Goal: Task Accomplishment & Management: Manage account settings

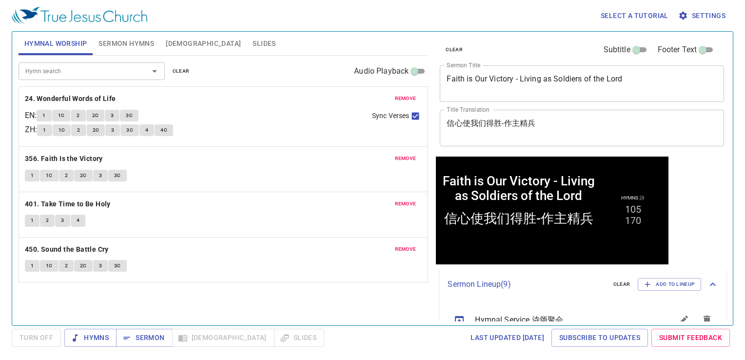
click at [247, 38] on button "Slides" at bounding box center [264, 43] width 35 height 23
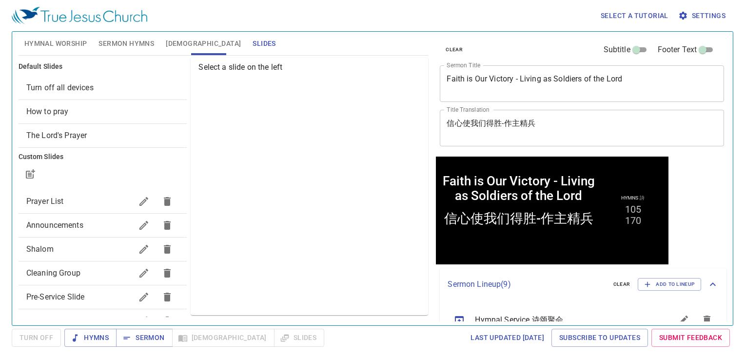
click at [88, 86] on span "Turn off all devices" at bounding box center [59, 87] width 67 height 9
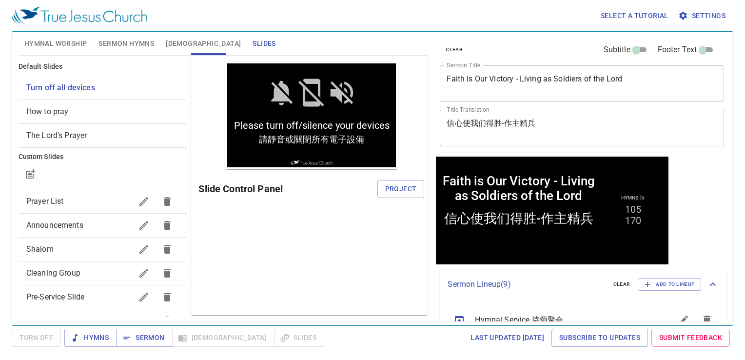
click at [395, 187] on span "Project" at bounding box center [401, 189] width 32 height 12
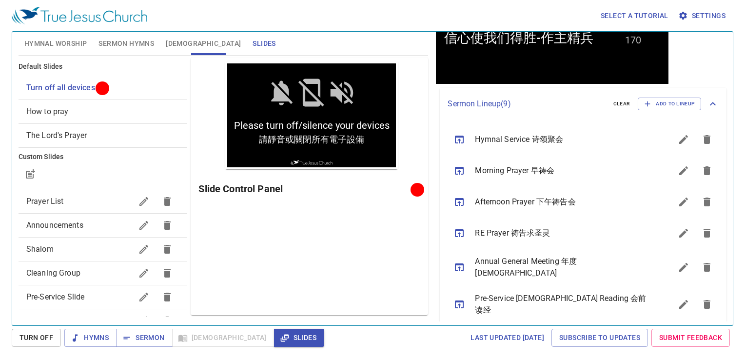
scroll to position [148, 0]
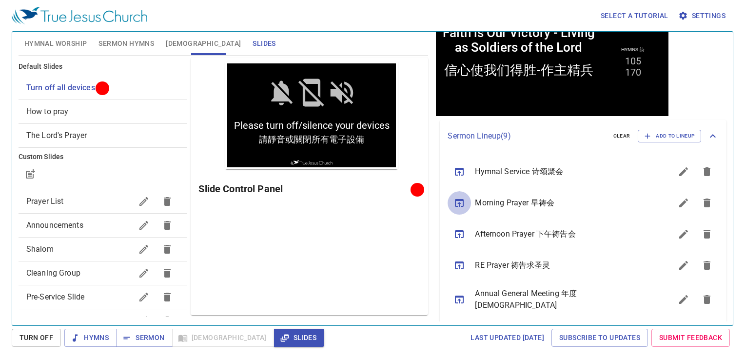
click at [452, 204] on button "sermon lineup list" at bounding box center [458, 202] width 23 height 23
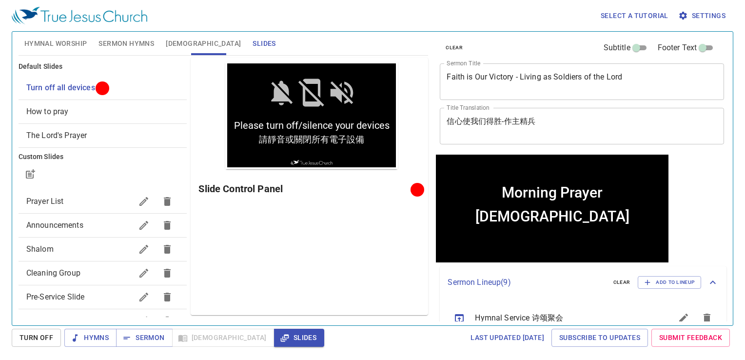
scroll to position [2, 0]
click at [134, 46] on span "Sermon Hymns" at bounding box center [126, 44] width 56 height 12
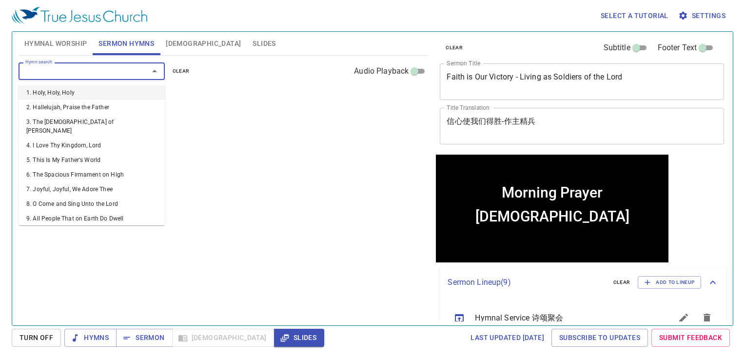
click at [125, 77] on input "Hymn search" at bounding box center [77, 70] width 112 height 11
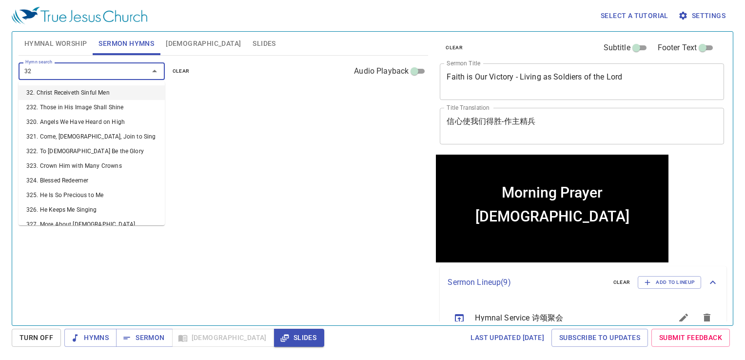
type input "325"
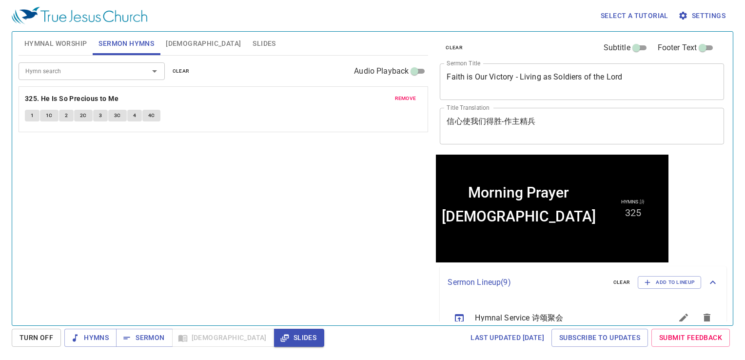
drag, startPoint x: 209, startPoint y: 169, endPoint x: 211, endPoint y: 199, distance: 30.3
click at [210, 170] on div "Hymn search Hymn search clear Audio Playback remove 325. He Is So Precious to M…" at bounding box center [224, 186] width 410 height 261
click at [154, 338] on span "Sermon" at bounding box center [144, 337] width 40 height 12
drag, startPoint x: 197, startPoint y: 188, endPoint x: 198, endPoint y: 178, distance: 9.3
click at [197, 186] on div "Hymn search Hymn search clear Audio Playback remove 325. He Is So Precious to M…" at bounding box center [224, 186] width 410 height 261
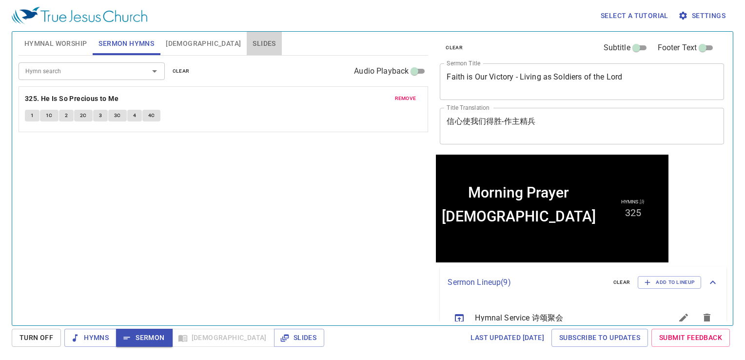
drag, startPoint x: 199, startPoint y: 42, endPoint x: 208, endPoint y: 50, distance: 11.7
click at [252, 43] on span "Slides" at bounding box center [263, 44] width 23 height 12
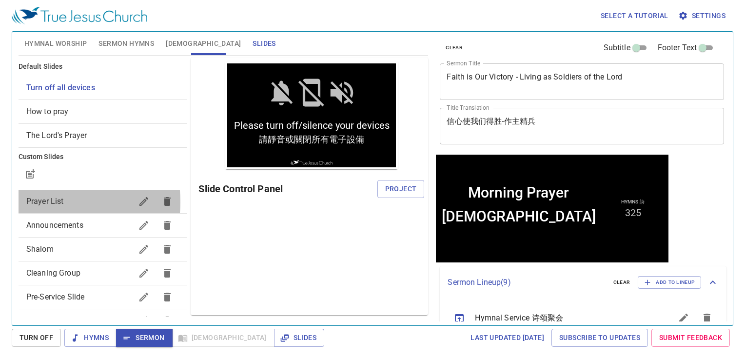
click at [48, 202] on span "Prayer List" at bounding box center [45, 200] width 38 height 9
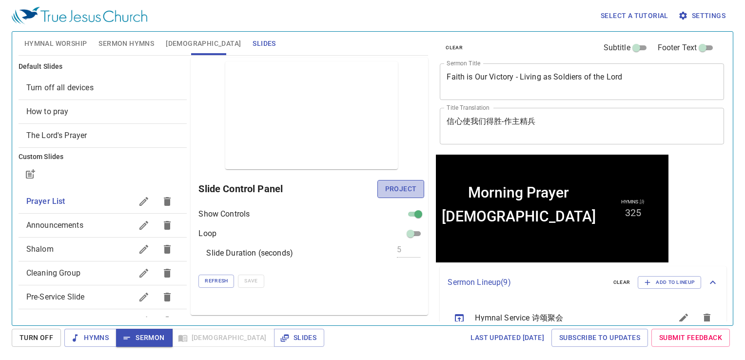
click at [410, 189] on span "Project" at bounding box center [401, 189] width 32 height 12
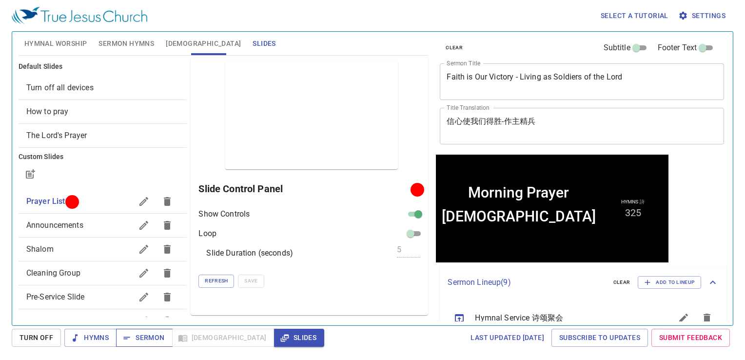
click at [138, 338] on span "Sermon" at bounding box center [144, 337] width 40 height 12
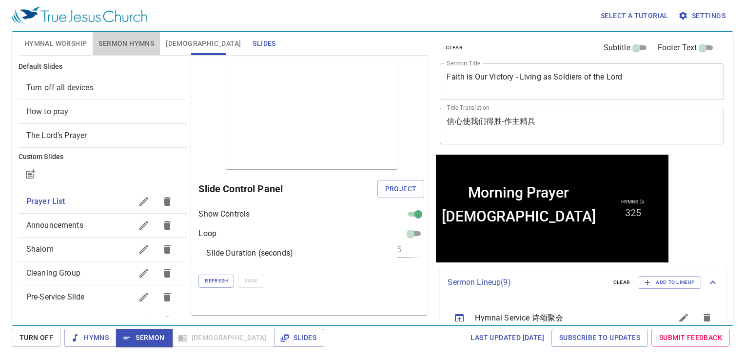
click at [142, 40] on span "Sermon Hymns" at bounding box center [126, 44] width 56 height 12
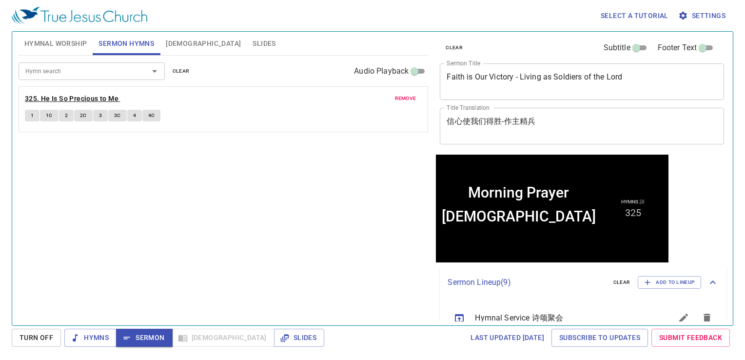
click at [111, 96] on b "325. He Is So Precious to Me" at bounding box center [72, 99] width 94 height 12
click at [238, 190] on div "Hymn search Hymn search clear Audio Playback remove 325. He Is So Precious to M…" at bounding box center [224, 186] width 410 height 261
click at [108, 138] on div "Hymn search Hymn search clear Audio Playback remove 325. He Is So Precious to M…" at bounding box center [224, 186] width 410 height 261
click at [196, 337] on div "Hymns Sermon Bible Slides" at bounding box center [194, 337] width 260 height 18
click at [211, 266] on div "Hymn search Hymn search clear Audio Playback remove 325. He Is So Precious to M…" at bounding box center [224, 186] width 410 height 261
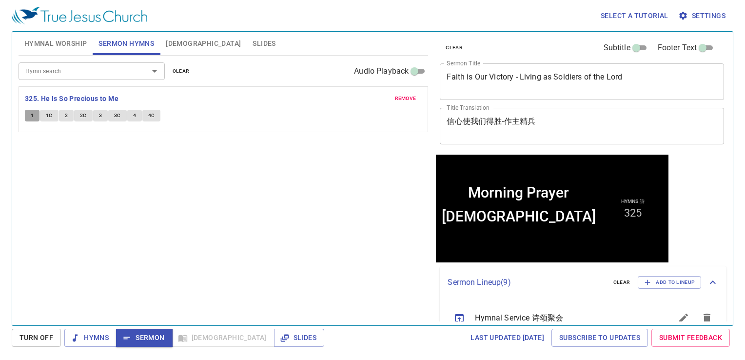
click at [31, 117] on span "1" at bounding box center [32, 115] width 3 height 9
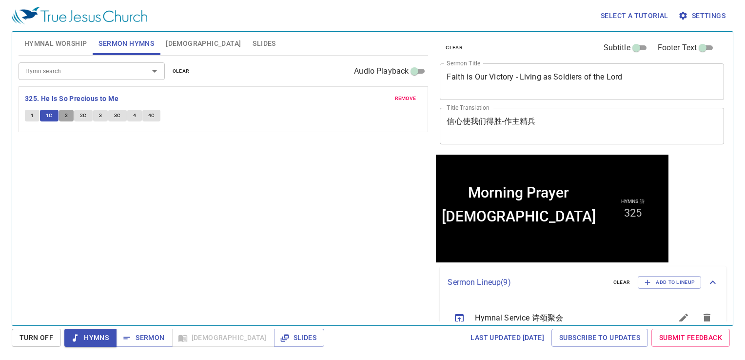
drag, startPoint x: 66, startPoint y: 117, endPoint x: 257, endPoint y: 254, distance: 235.1
click at [257, 254] on div "Hymn search Hymn search clear Audio Playback remove 325. He Is So Precious to M…" at bounding box center [224, 186] width 410 height 261
click at [68, 116] on button "2" at bounding box center [66, 116] width 15 height 12
click at [78, 110] on button "2C" at bounding box center [83, 116] width 19 height 12
click at [136, 118] on button "4" at bounding box center [134, 116] width 15 height 12
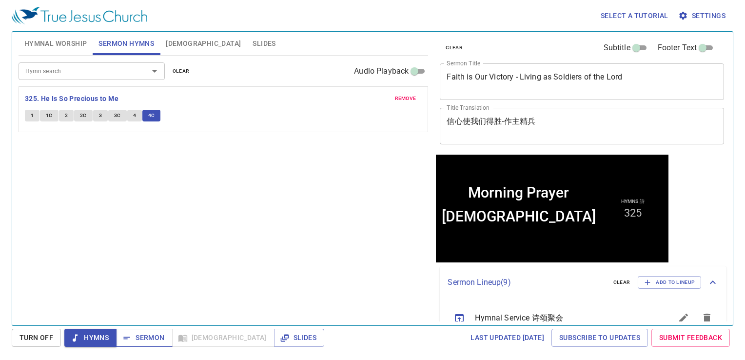
click at [155, 339] on span "Sermon" at bounding box center [144, 337] width 40 height 12
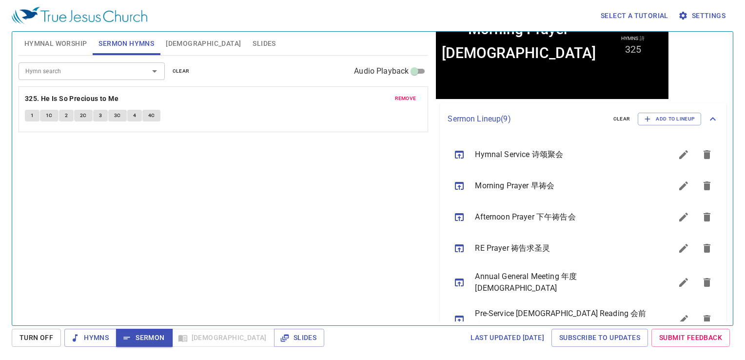
scroll to position [146, 0]
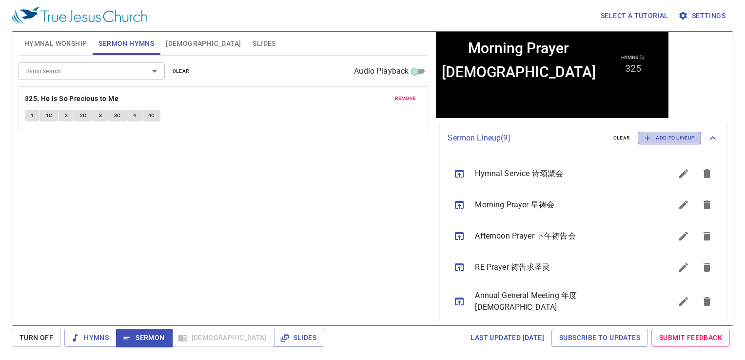
click at [651, 135] on span "Add to Lineup" at bounding box center [669, 138] width 51 height 9
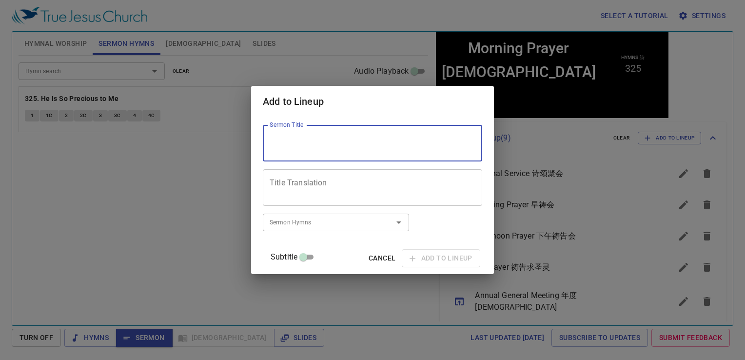
click at [391, 151] on textarea "Sermon Title" at bounding box center [373, 143] width 206 height 19
click at [409, 214] on div "Sermon Hymns" at bounding box center [336, 221] width 146 height 17
type textarea "Messenger of the Lord"
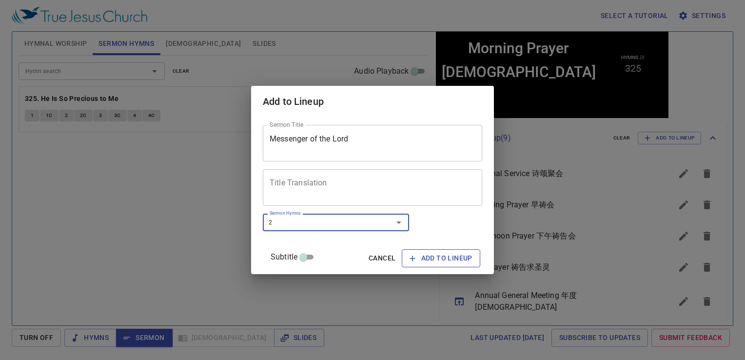
type input "20"
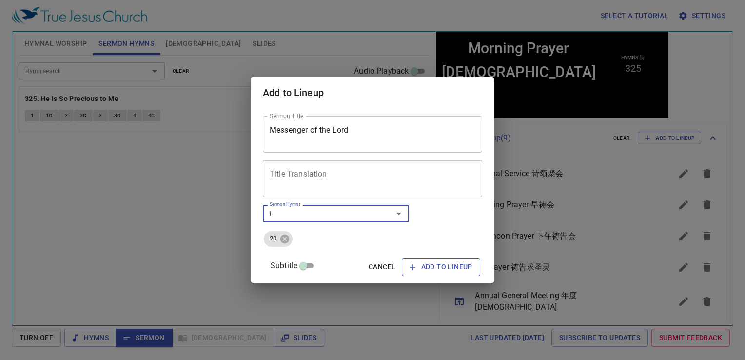
type input "16"
click at [409, 157] on div "Sermon Title Messenger of the Lord Sermon Title Title Translation Title Transla…" at bounding box center [372, 195] width 219 height 166
drag, startPoint x: 409, startPoint y: 157, endPoint x: 423, endPoint y: 192, distance: 37.8
click at [423, 192] on div "Title Translation" at bounding box center [372, 178] width 219 height 37
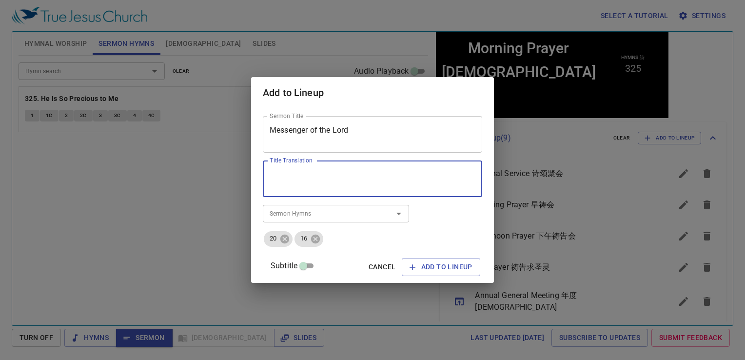
click at [394, 169] on div "Title Translation" at bounding box center [372, 178] width 219 height 37
type textarea "[DEMOGRAPHIC_DATA]的使者"
click at [347, 251] on div "Sermon Title Messenger of the Lord Sermon Title Title Translation 神的使者 Title Tr…" at bounding box center [372, 195] width 219 height 166
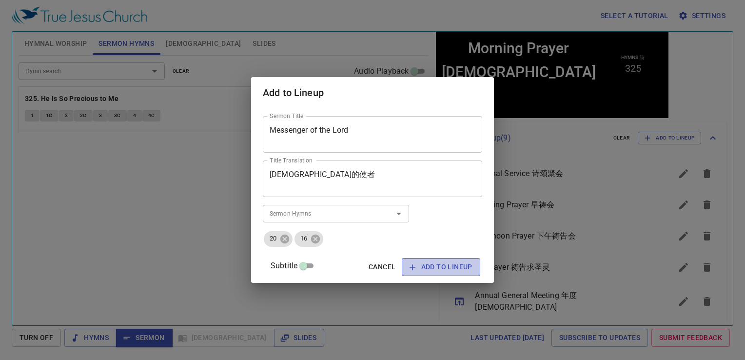
click at [409, 261] on span "Add to Lineup" at bounding box center [440, 267] width 63 height 12
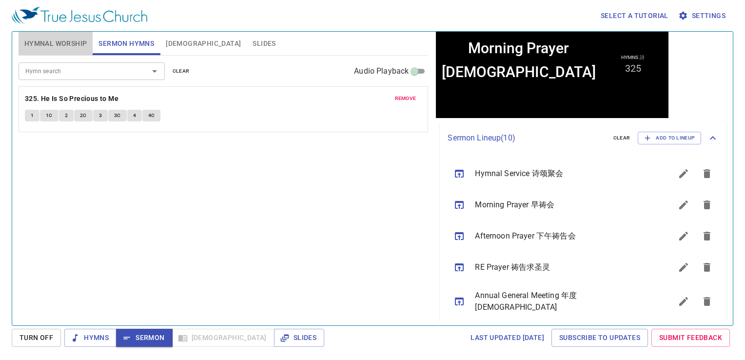
click at [66, 38] on span "Hymnal Worship" at bounding box center [55, 44] width 63 height 12
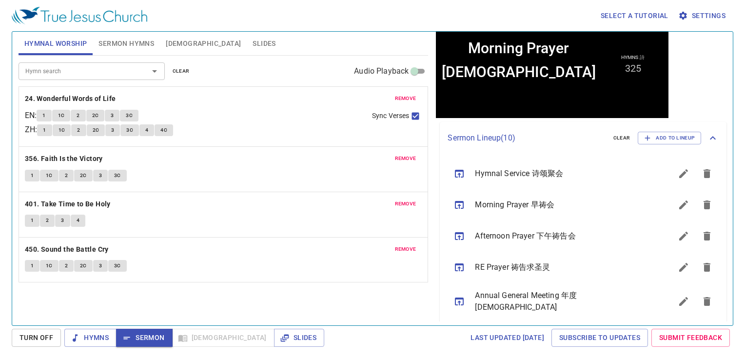
drag, startPoint x: 185, startPoint y: 68, endPoint x: 115, endPoint y: 67, distance: 70.2
click at [115, 67] on div "Hymn search Hymn search clear Audio Playback" at bounding box center [224, 71] width 410 height 31
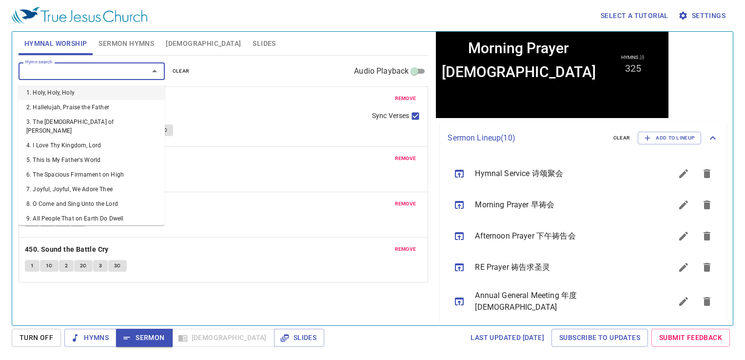
click at [115, 67] on input "Hymn search" at bounding box center [77, 70] width 112 height 11
click at [172, 64] on div "Hymn search Hymn search clear Audio Playback" at bounding box center [224, 71] width 410 height 31
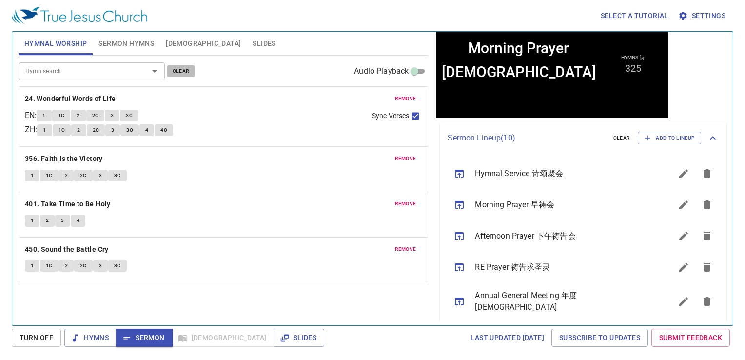
click at [171, 70] on button "clear" at bounding box center [181, 71] width 29 height 12
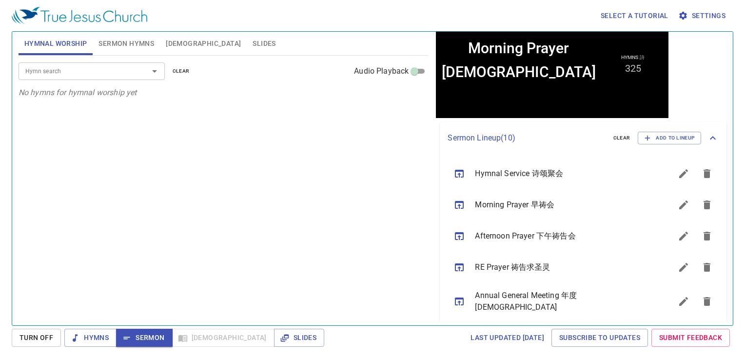
click at [110, 81] on div "Hymn search Hymn search clear Audio Playback" at bounding box center [224, 71] width 410 height 31
click at [112, 73] on input "Hymn search" at bounding box center [77, 70] width 112 height 11
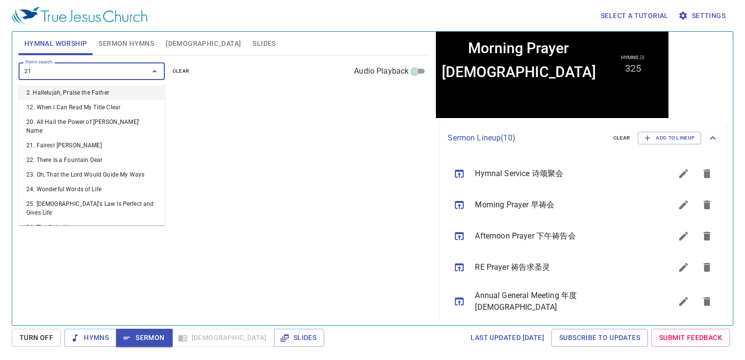
type input "212"
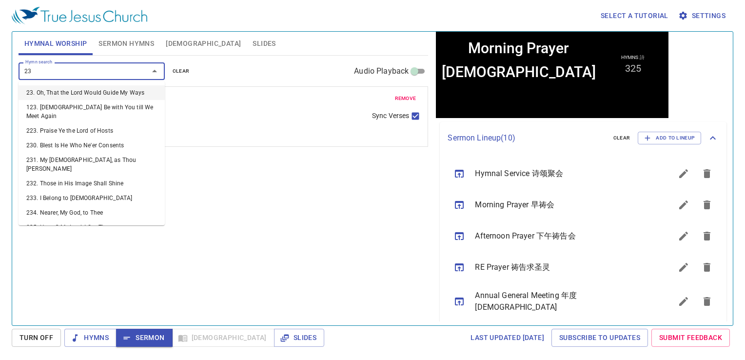
type input "239"
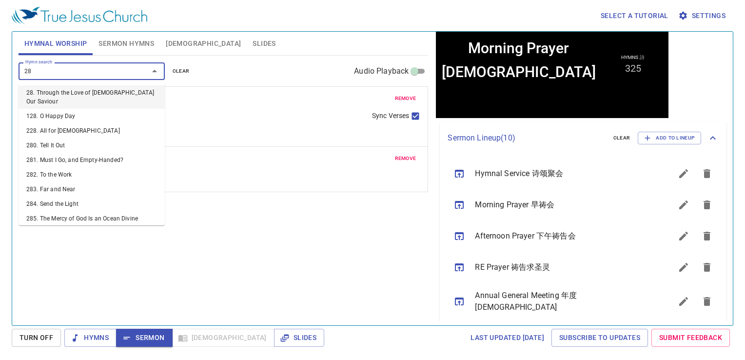
type input "287"
type input "288"
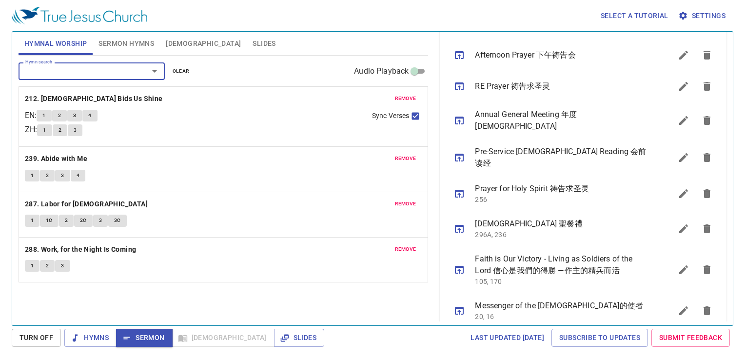
scroll to position [329, 0]
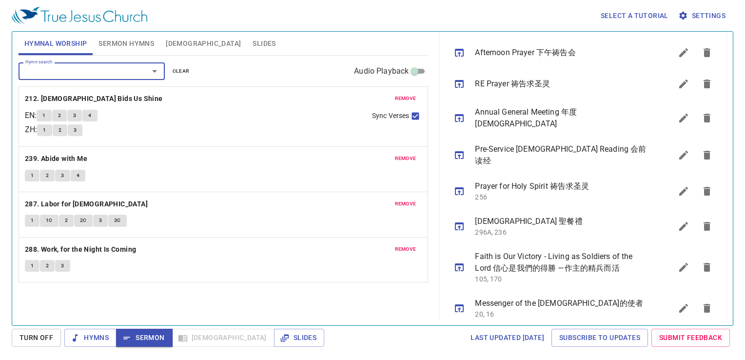
click at [463, 304] on icon "sermon lineup list" at bounding box center [459, 308] width 9 height 8
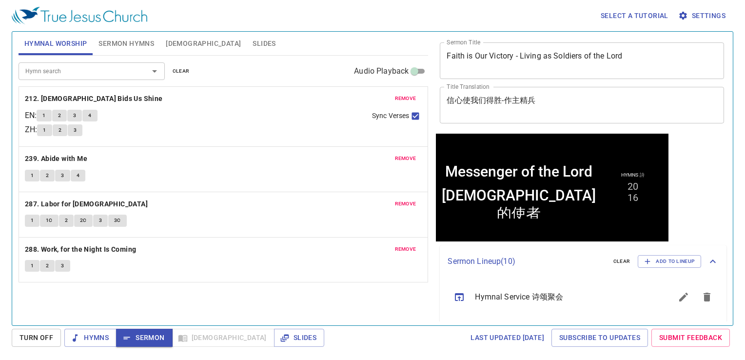
scroll to position [0, 0]
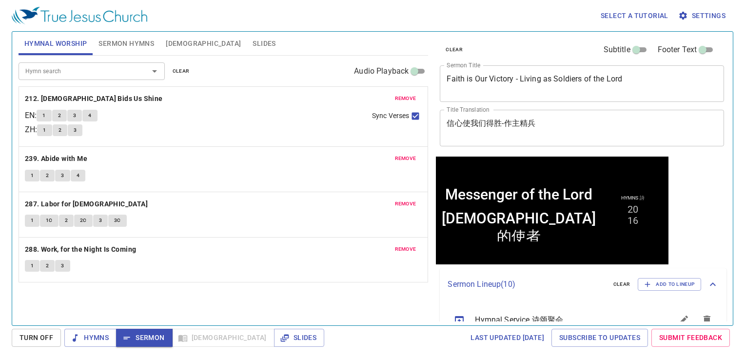
click at [329, 289] on div "Hymn search Hymn search clear Audio Playback remove 212. Jesus Bids Us Shine EN…" at bounding box center [224, 186] width 410 height 261
click at [626, 359] on html "Select a tutorial Settings Hymnal Worship Sermon Hymns Bible Slides Hymn search…" at bounding box center [372, 180] width 745 height 360
click at [404, 297] on div "Hymn search Hymn search clear Audio Playback remove 212. Jesus Bids Us Shine EN…" at bounding box center [224, 186] width 410 height 261
click at [353, 314] on div "Hymn search Hymn search clear Audio Playback remove 212. Jesus Bids Us Shine EN…" at bounding box center [224, 186] width 410 height 261
click at [412, 339] on div "Last updated 7/2/2025 Subscribe to Updates Submit Feedback" at bounding box center [530, 337] width 405 height 18
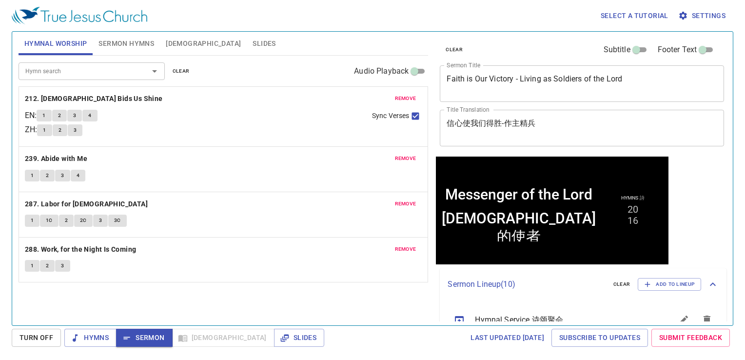
click at [417, 307] on div "Hymn search Hymn search clear Audio Playback remove 212. Jesus Bids Us Shine EN…" at bounding box center [224, 186] width 410 height 261
click at [78, 339] on icon "button" at bounding box center [75, 338] width 10 height 10
click at [45, 113] on button "1" at bounding box center [44, 116] width 15 height 12
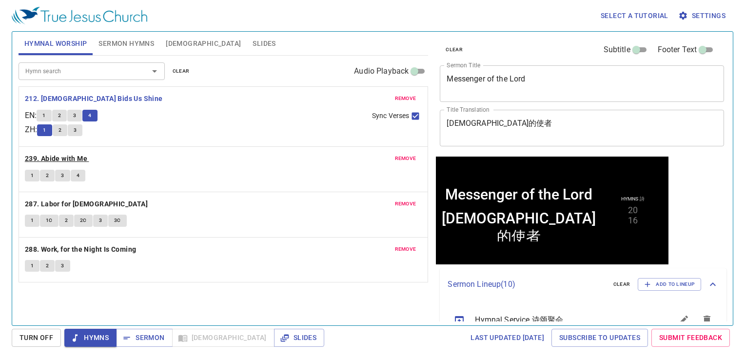
click at [60, 154] on b "239. Abide with Me" at bounding box center [56, 159] width 62 height 12
click at [29, 176] on button "1" at bounding box center [32, 176] width 15 height 12
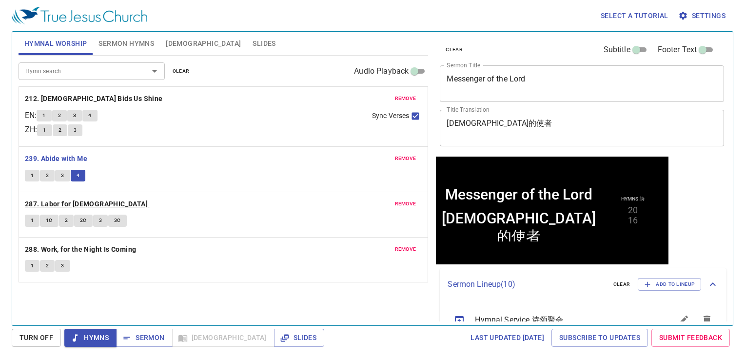
click at [35, 206] on b "287. Labor for [DEMOGRAPHIC_DATA]" at bounding box center [86, 204] width 123 height 12
click at [32, 219] on span "1" at bounding box center [32, 220] width 3 height 9
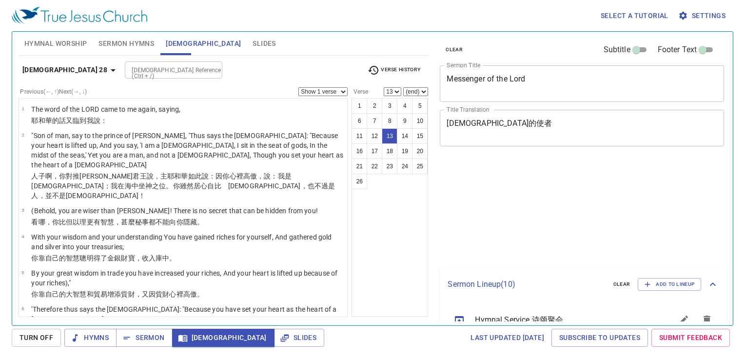
select select "13"
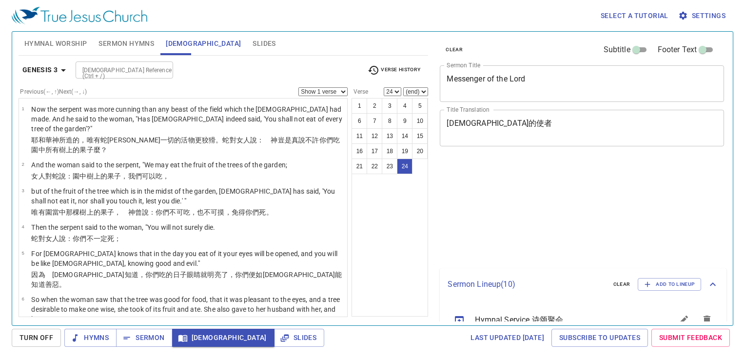
select select "24"
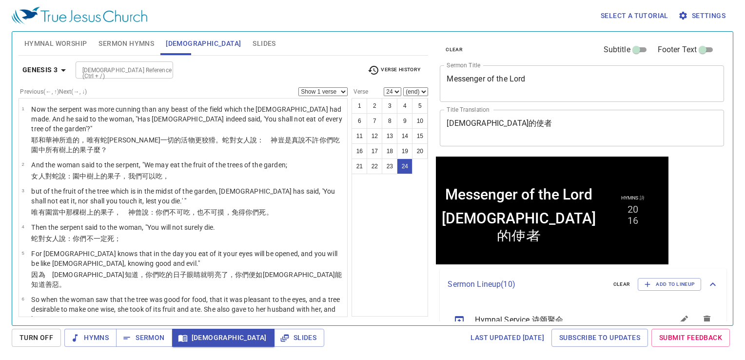
scroll to position [694, 0]
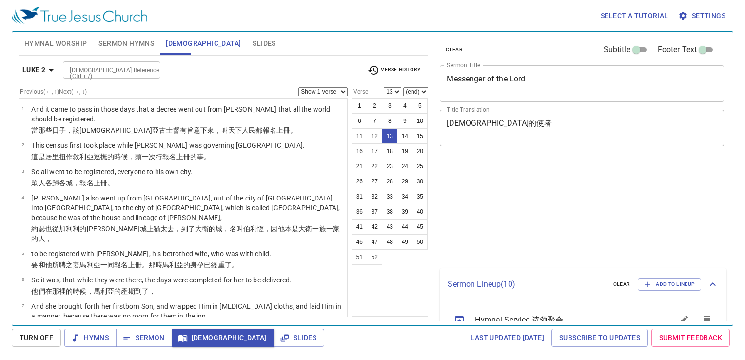
select select "13"
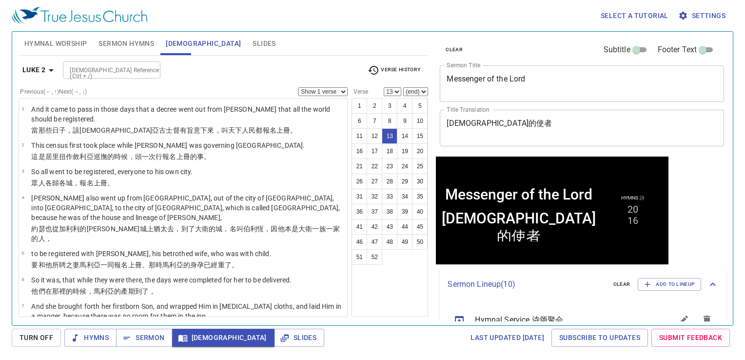
scroll to position [292, 0]
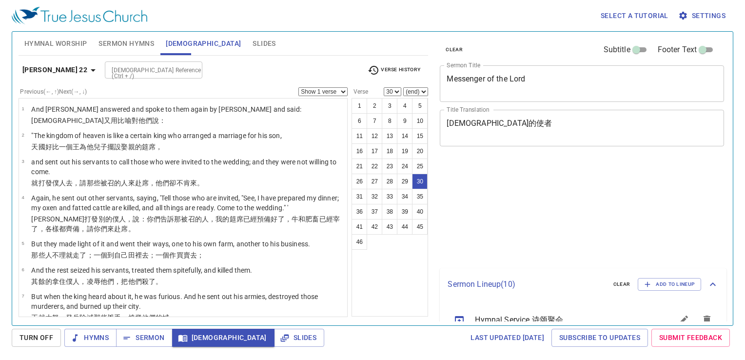
select select "30"
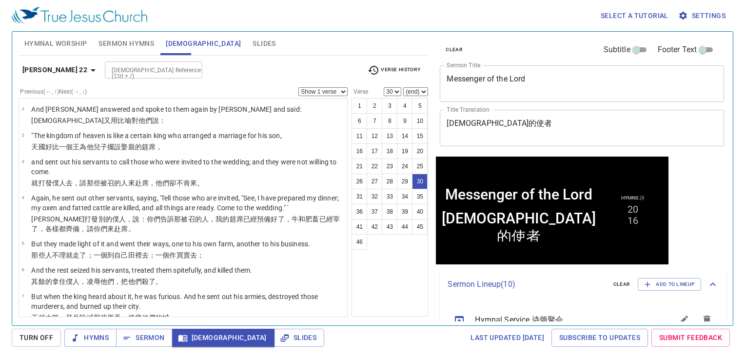
scroll to position [823, 0]
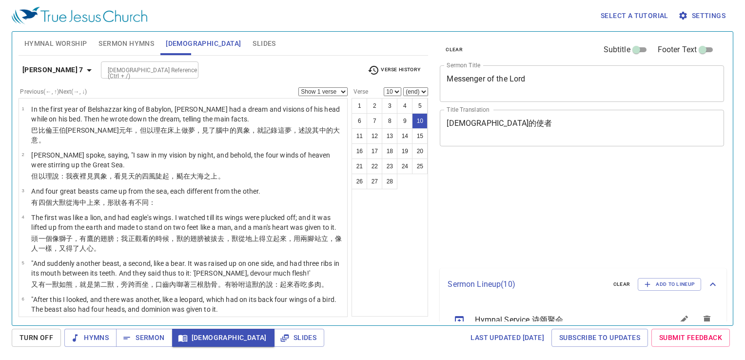
select select "10"
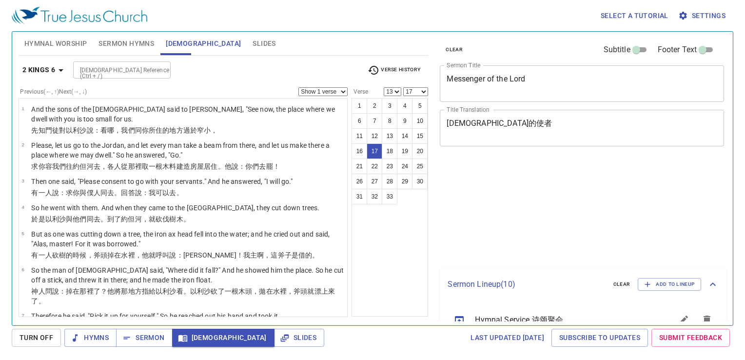
select select "13"
select select "17"
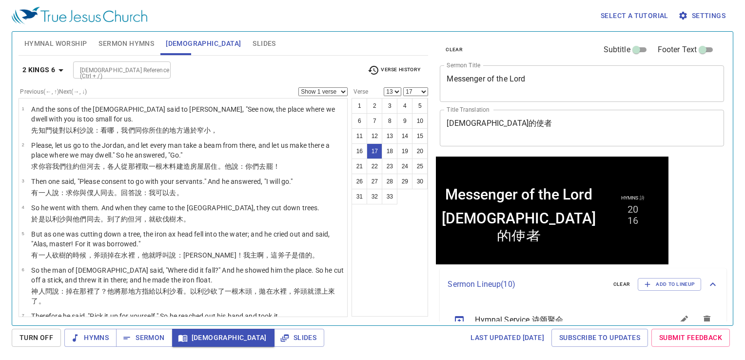
scroll to position [441, 0]
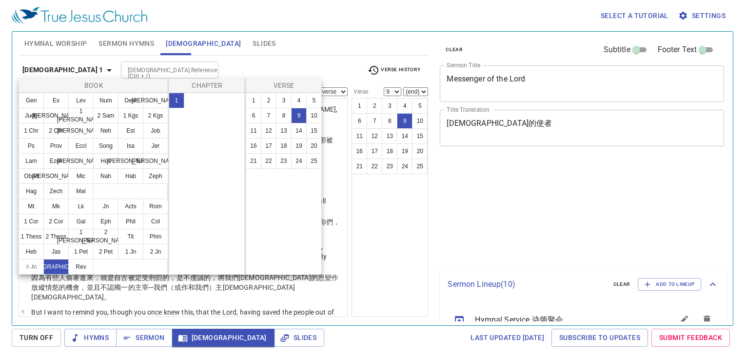
select select "9"
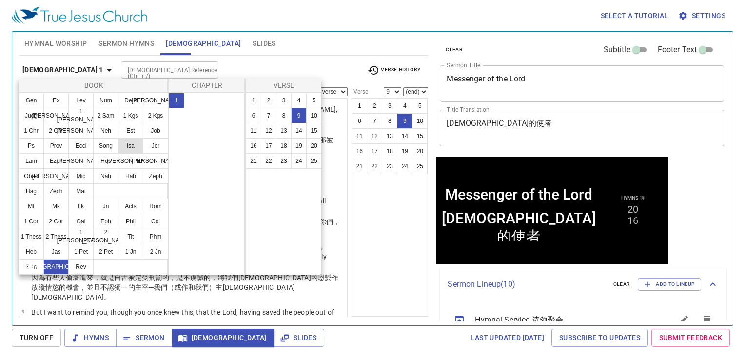
scroll to position [250, 0]
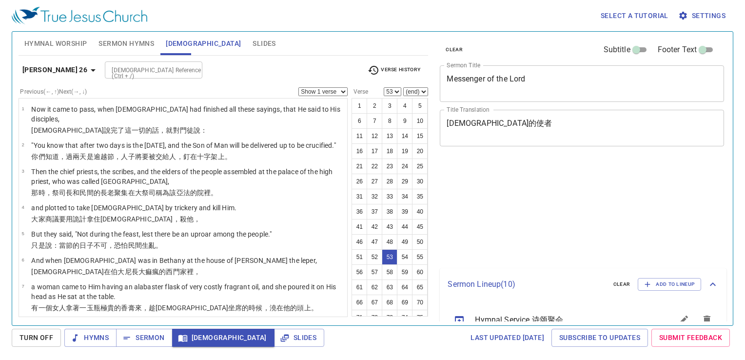
select select "53"
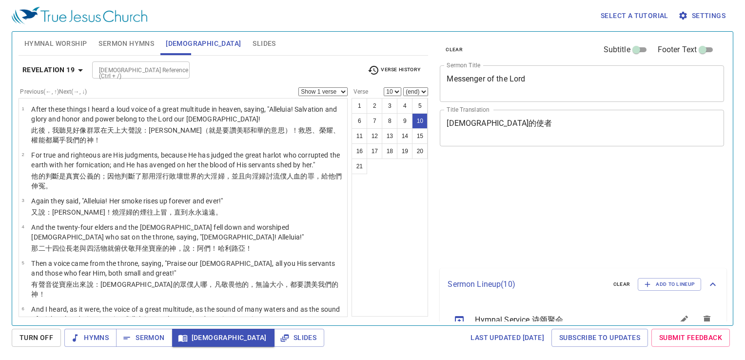
select select "10"
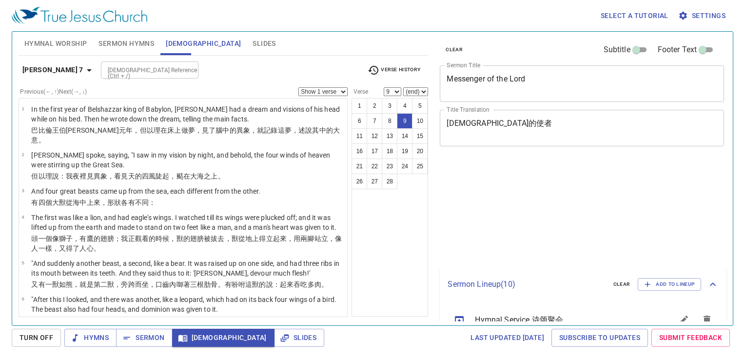
select select "9"
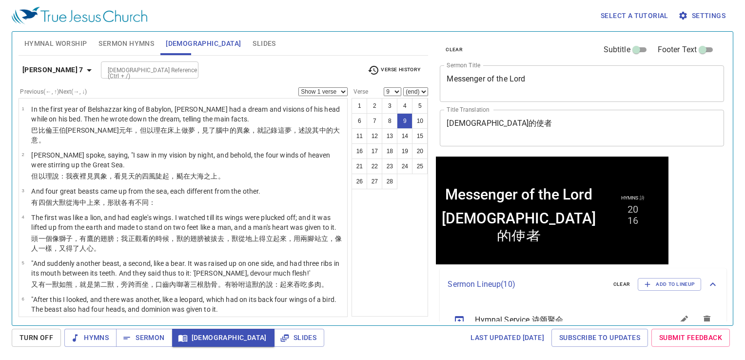
scroll to position [6, 0]
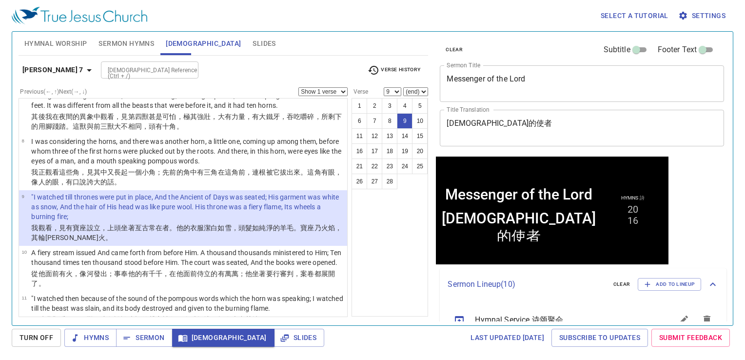
select select "10"
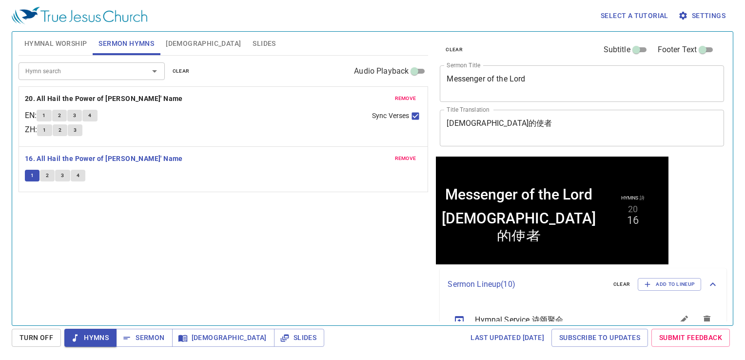
scroll to position [6, 0]
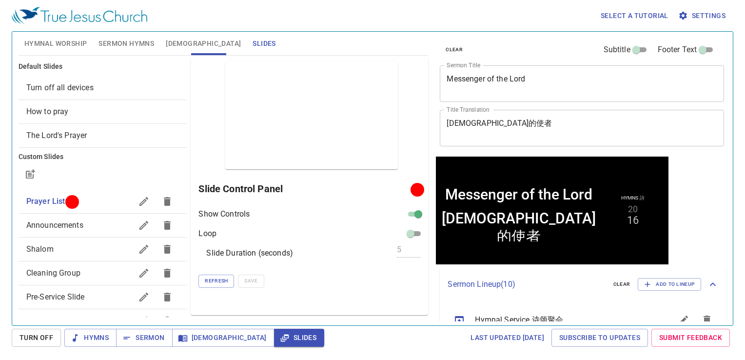
scroll to position [6, 0]
